Goal: Browse casually

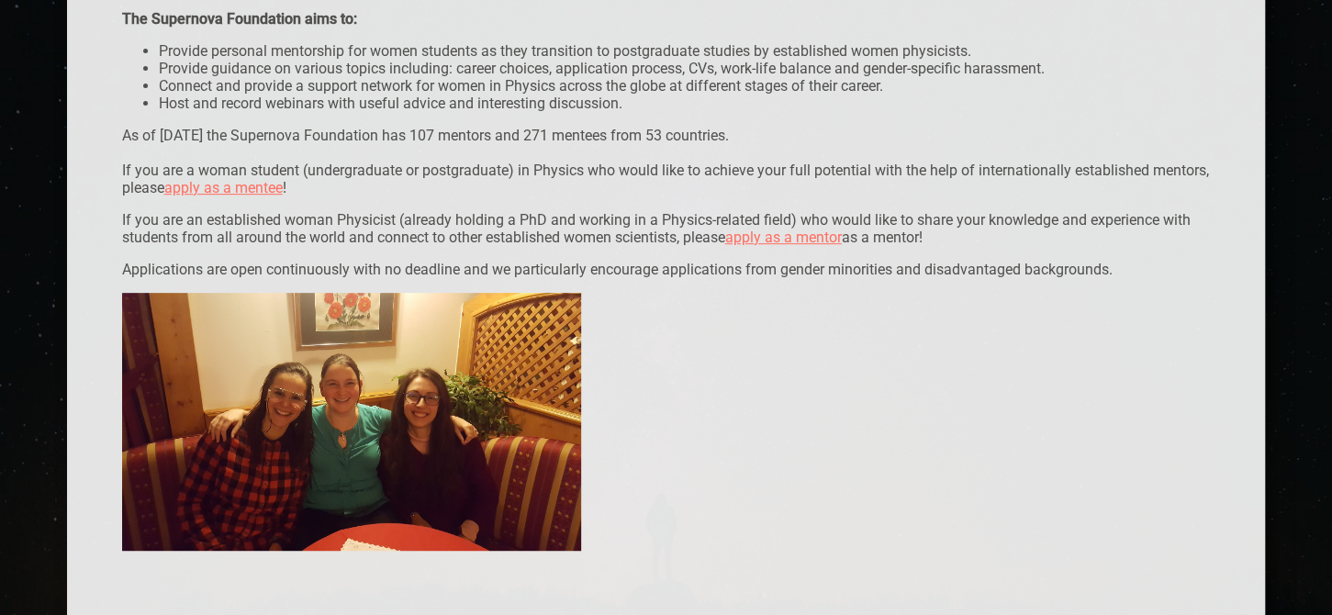
scroll to position [422, 0]
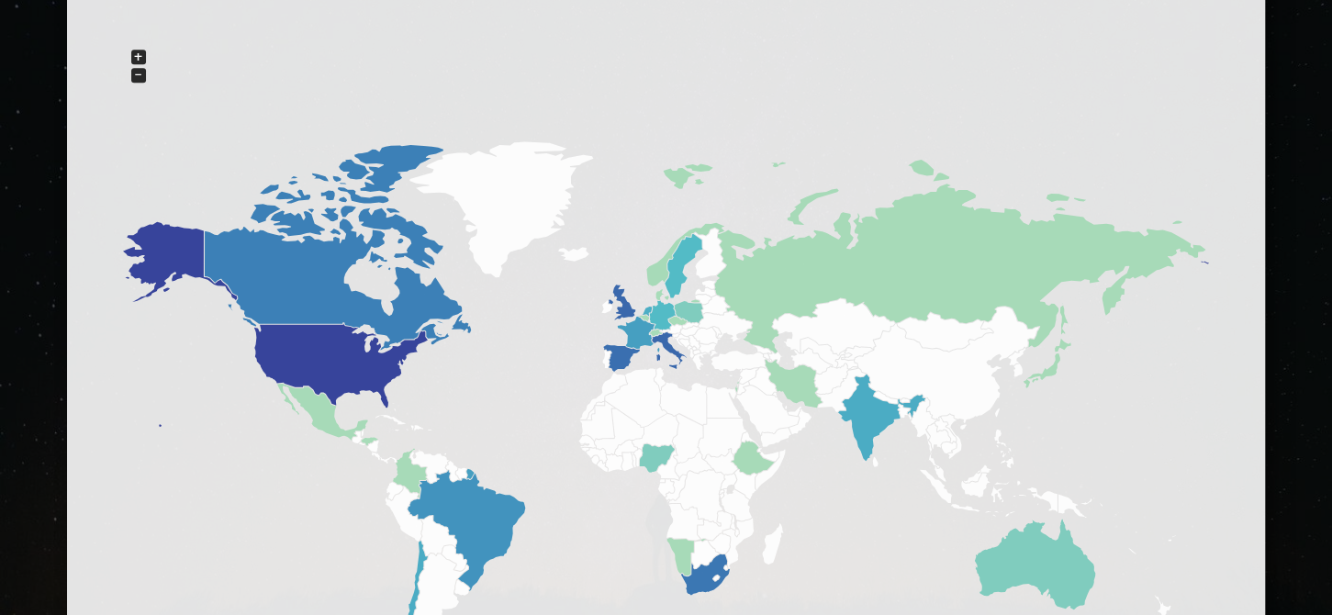
scroll to position [1077, 0]
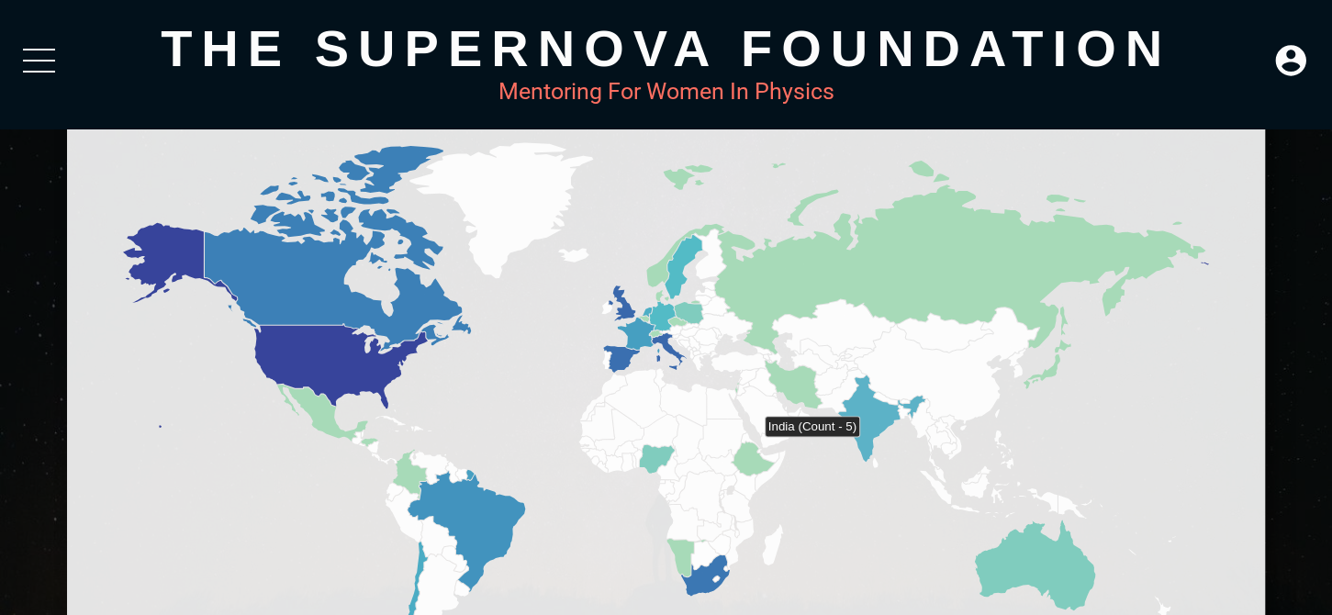
click at [867, 444] on icon at bounding box center [881, 418] width 87 height 86
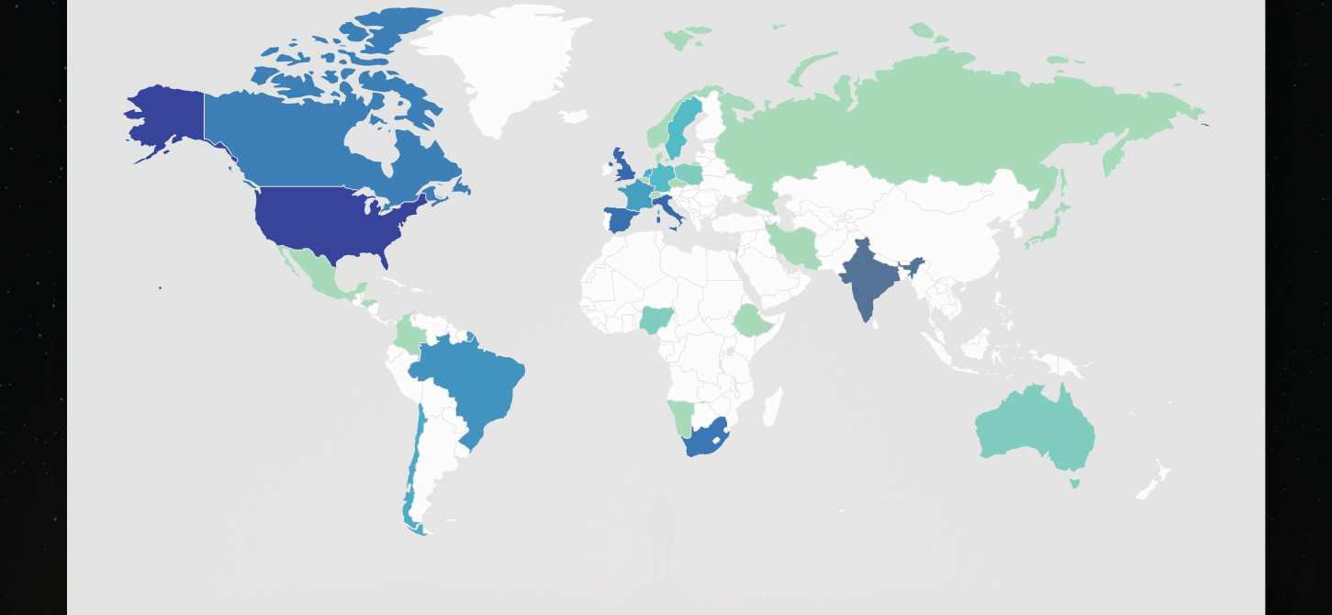
scroll to position [1219, 0]
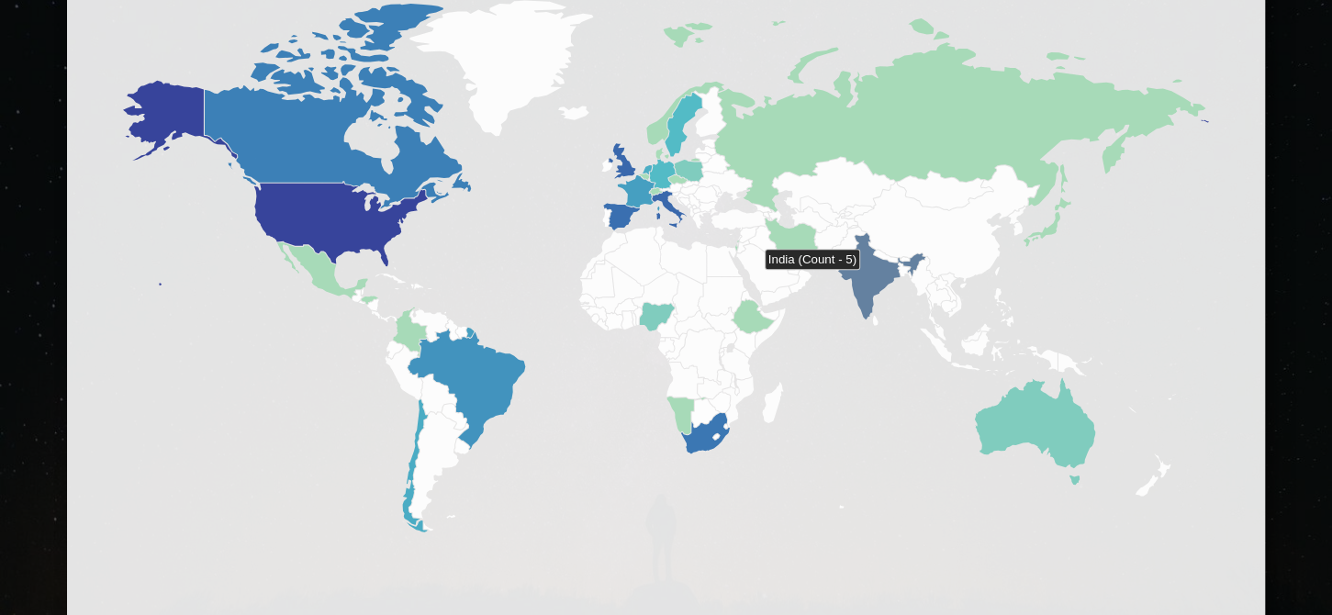
click at [867, 277] on icon at bounding box center [881, 276] width 87 height 86
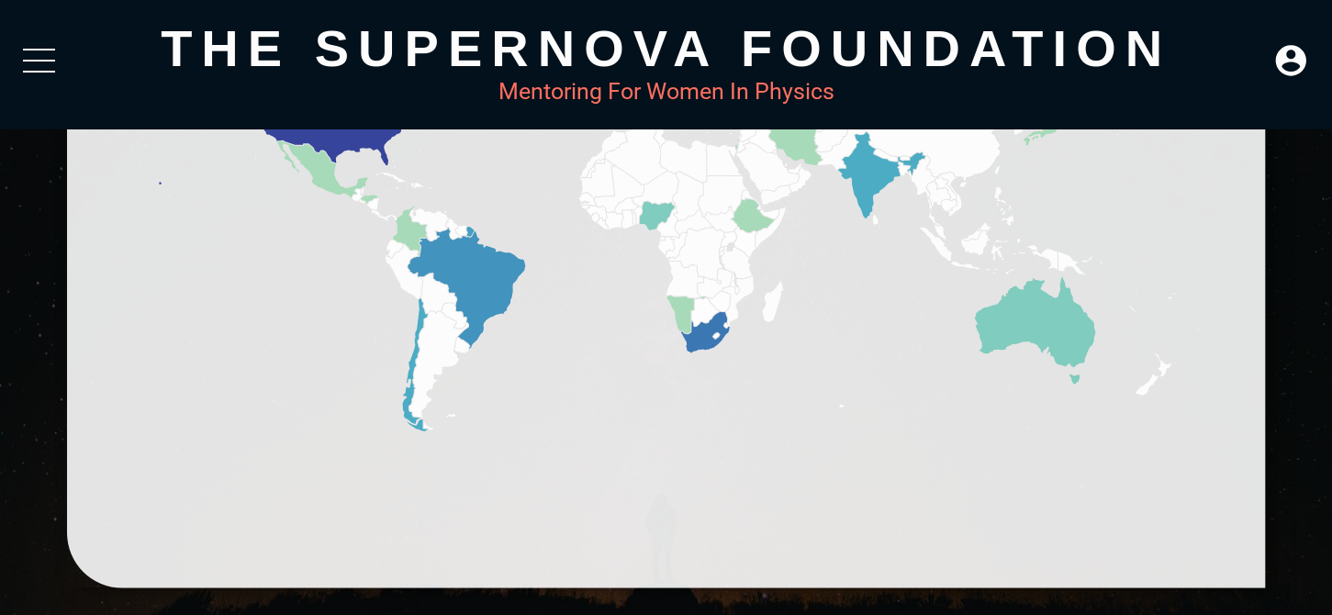
scroll to position [1174, 0]
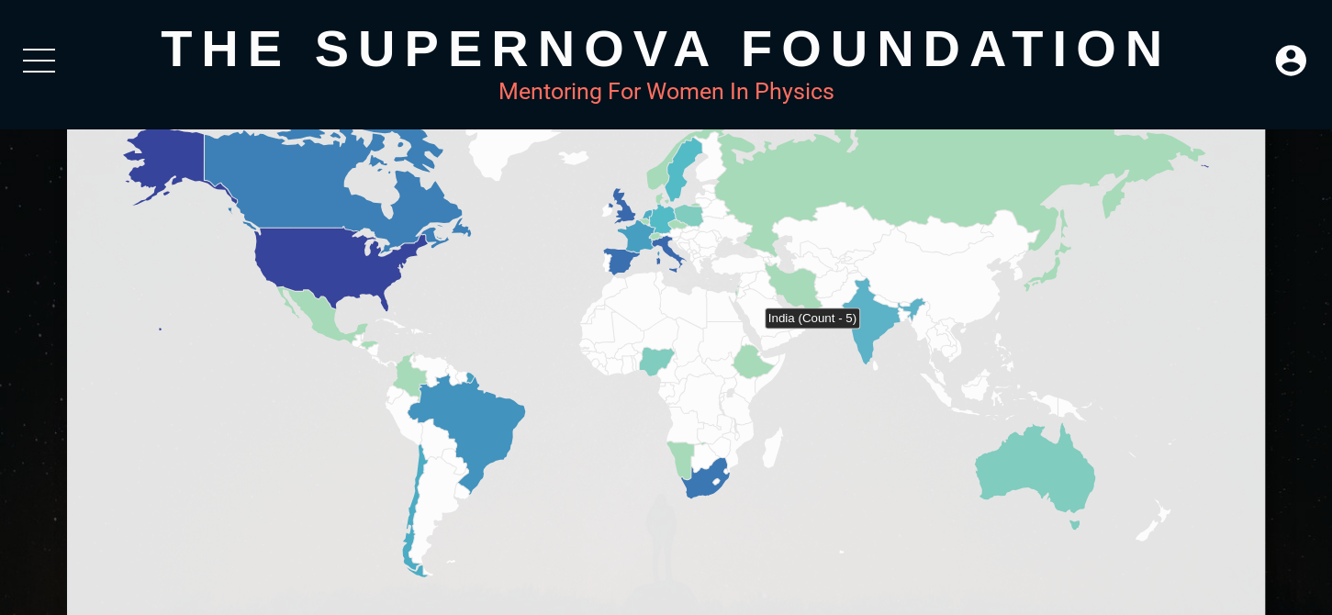
click at [867, 336] on icon at bounding box center [881, 321] width 87 height 86
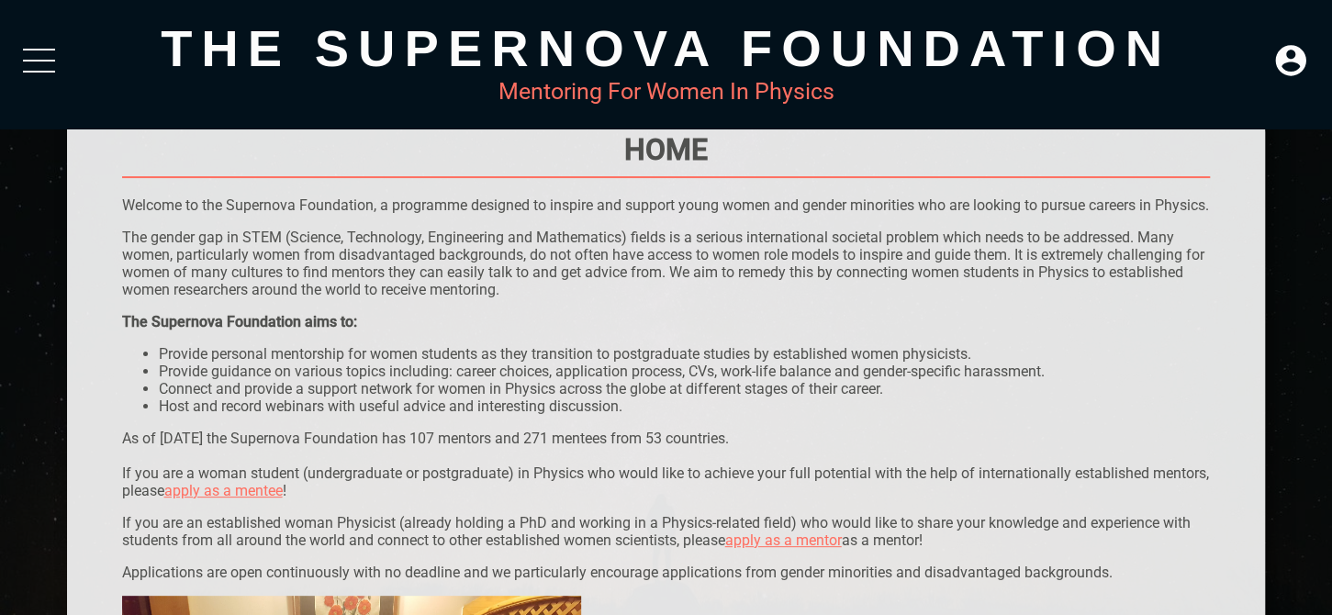
scroll to position [0, 0]
